Goal: Information Seeking & Learning: Check status

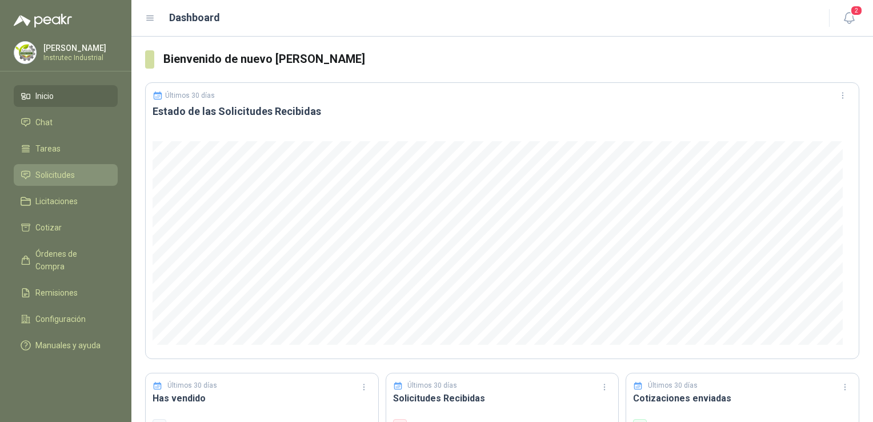
click at [57, 176] on span "Solicitudes" at bounding box center [54, 175] width 39 height 13
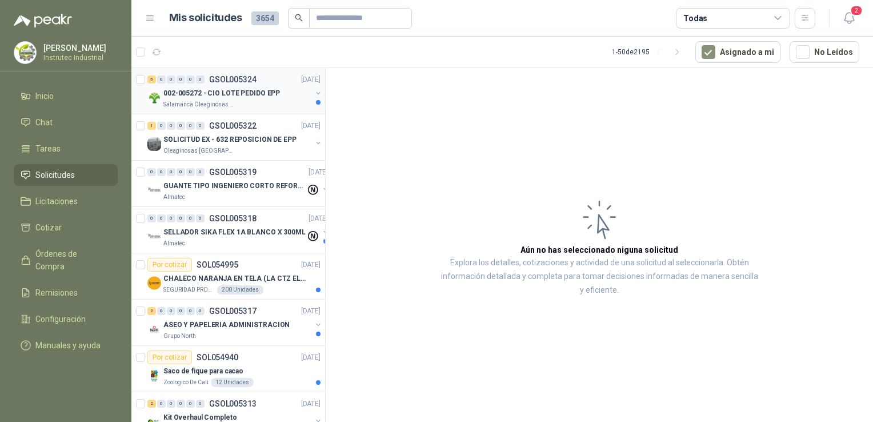
click at [249, 108] on div "Salamanca Oleaginosas SAS" at bounding box center [237, 104] width 148 height 9
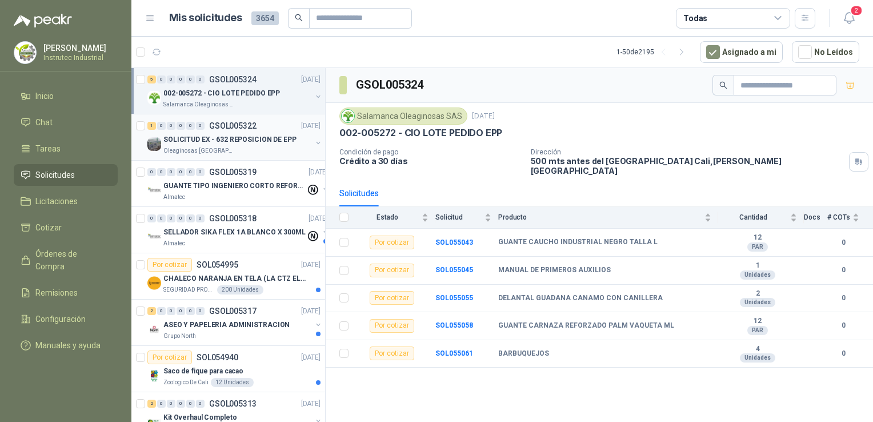
click at [245, 150] on div "Oleaginosas [GEOGRAPHIC_DATA][PERSON_NAME]" at bounding box center [237, 150] width 148 height 9
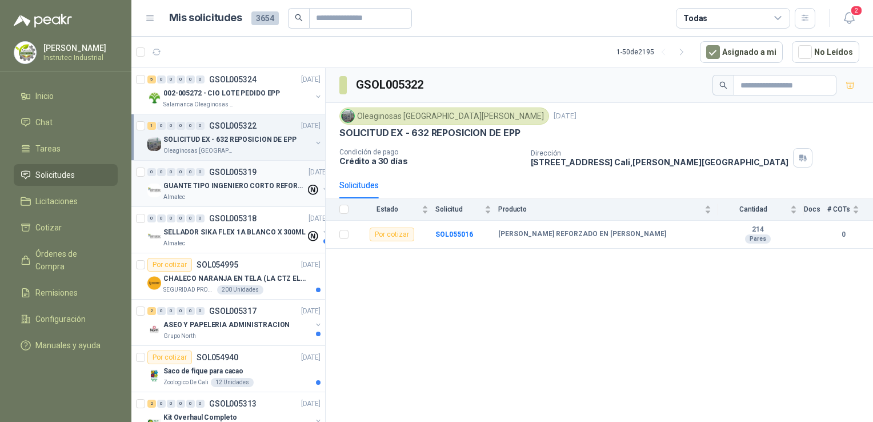
click at [242, 195] on div "Almatec" at bounding box center [234, 197] width 142 height 9
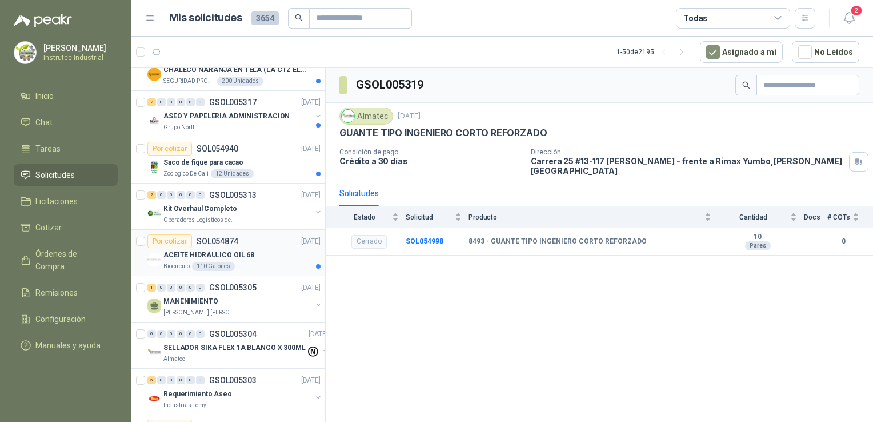
scroll to position [229, 0]
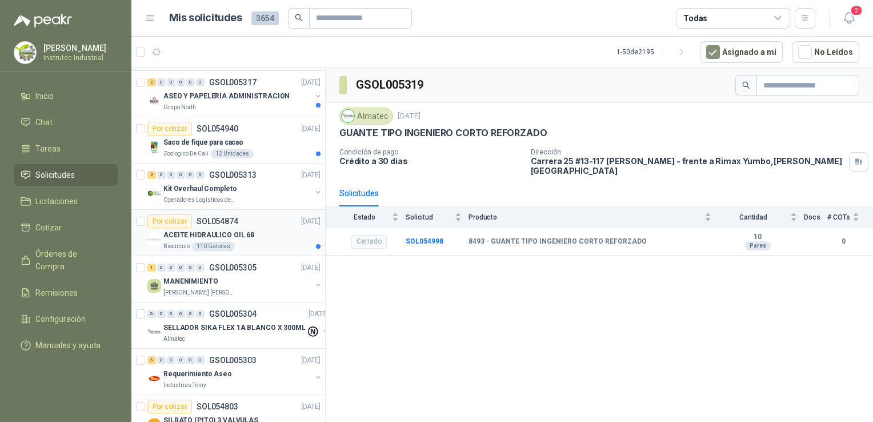
click at [265, 243] on div "Biocirculo 110 Galones" at bounding box center [241, 246] width 157 height 9
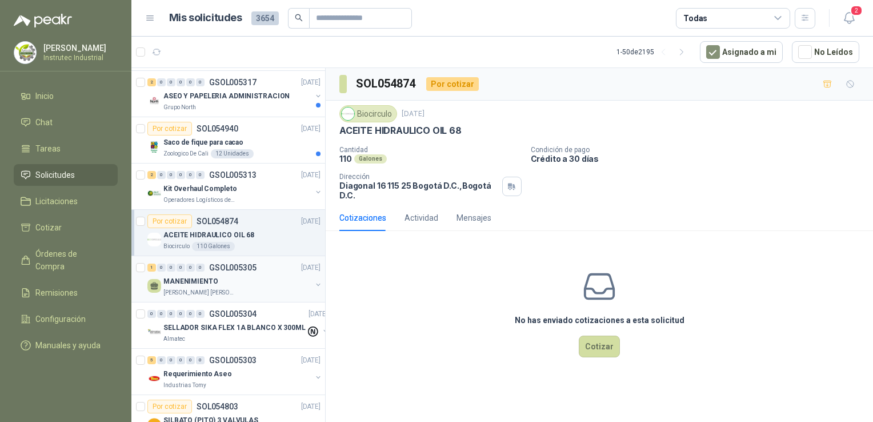
click at [234, 274] on div "MANENIMIENTO" at bounding box center [237, 281] width 148 height 14
